Goal: Task Accomplishment & Management: Use online tool/utility

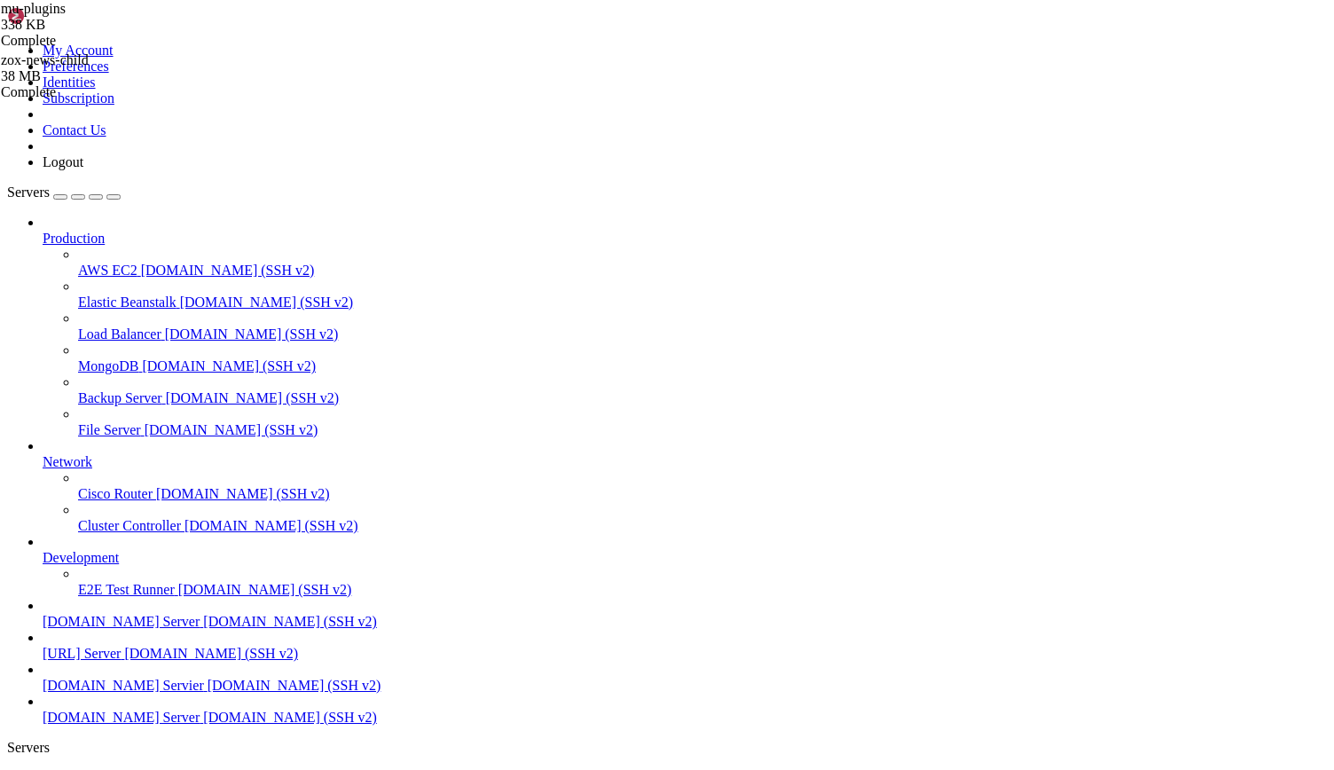
scroll to position [8, 2]
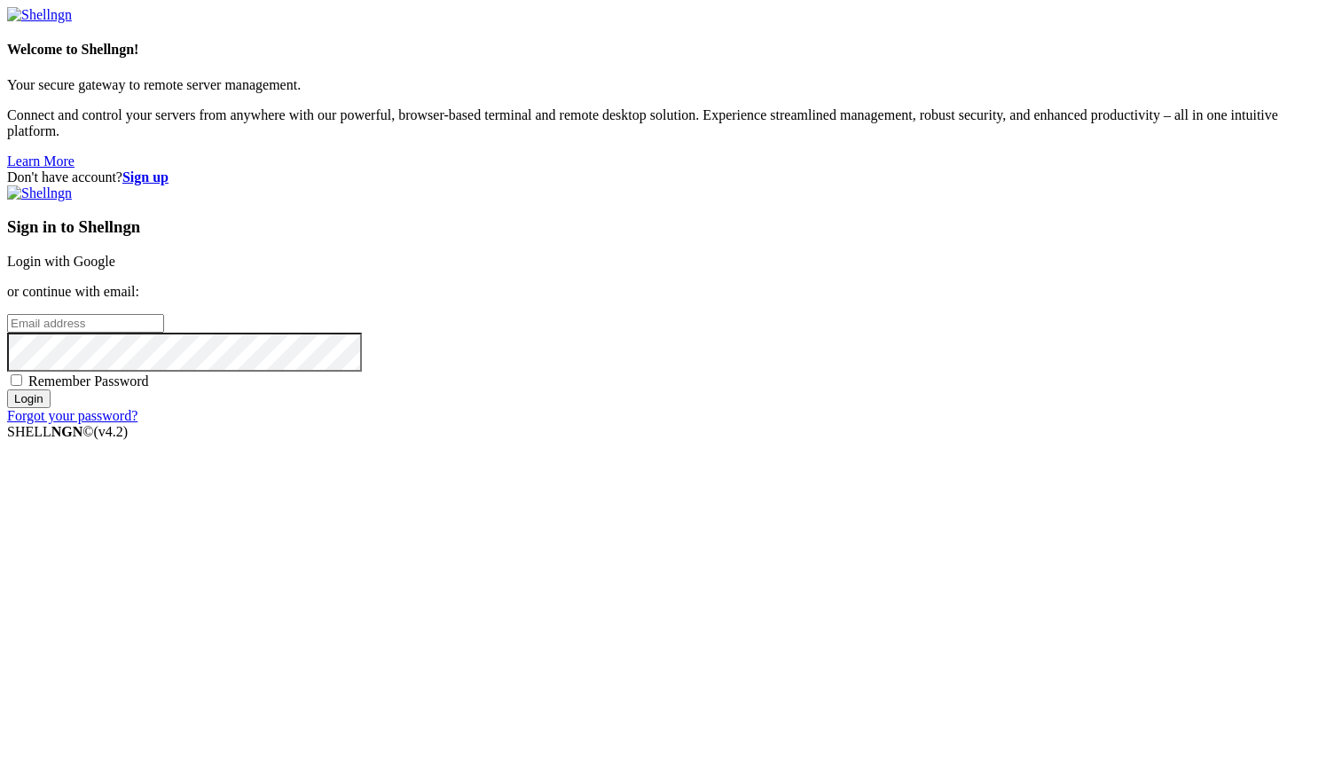
click at [115, 269] on link "Login with Google" at bounding box center [61, 261] width 108 height 15
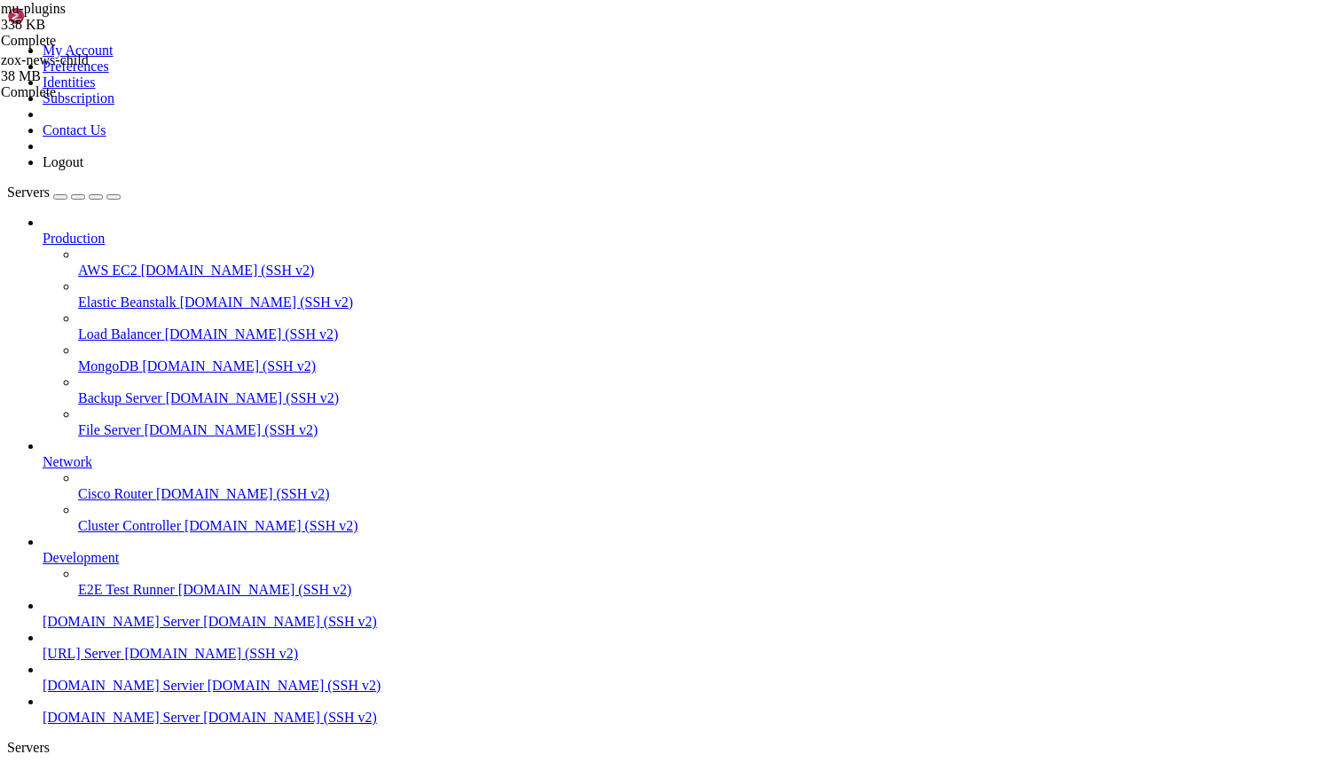
scroll to position [965, 0]
type input "/home/customer"
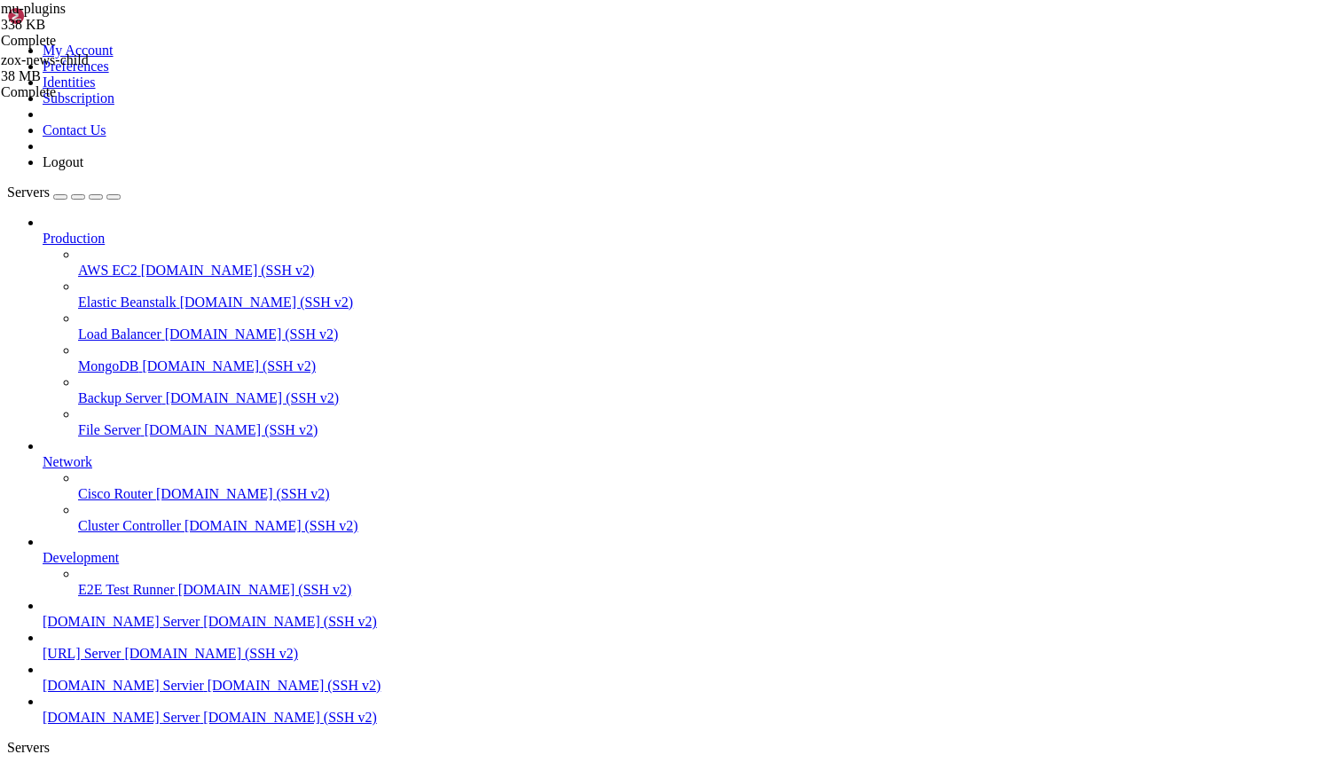
drag, startPoint x: 439, startPoint y: 1162, endPoint x: 450, endPoint y: 1130, distance: 33.7
drag, startPoint x: 270, startPoint y: 1635, endPoint x: -6, endPoint y: 1115, distance: 588.8
